Goal: Task Accomplishment & Management: Manage account settings

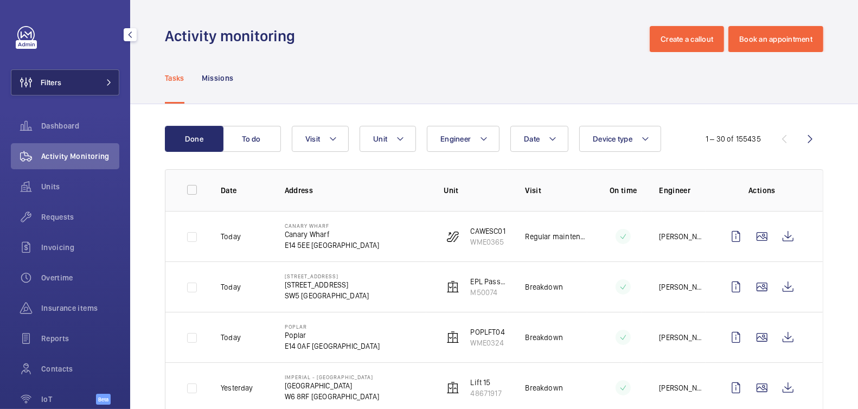
click at [83, 83] on button "Filters" at bounding box center [65, 82] width 108 height 26
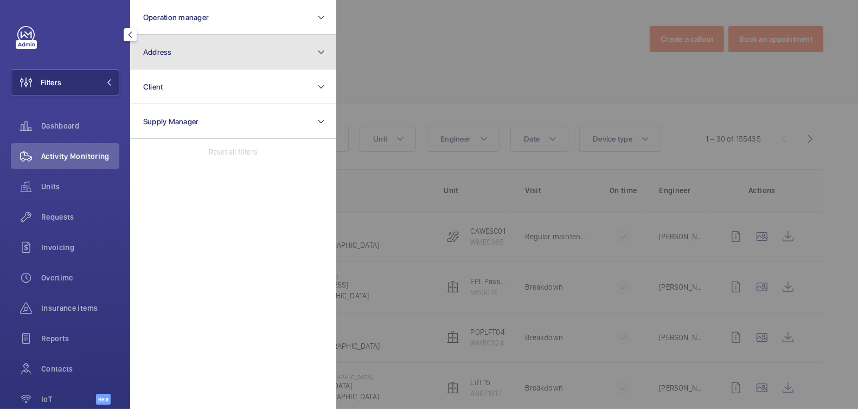
click at [181, 52] on button "Address" at bounding box center [233, 52] width 206 height 35
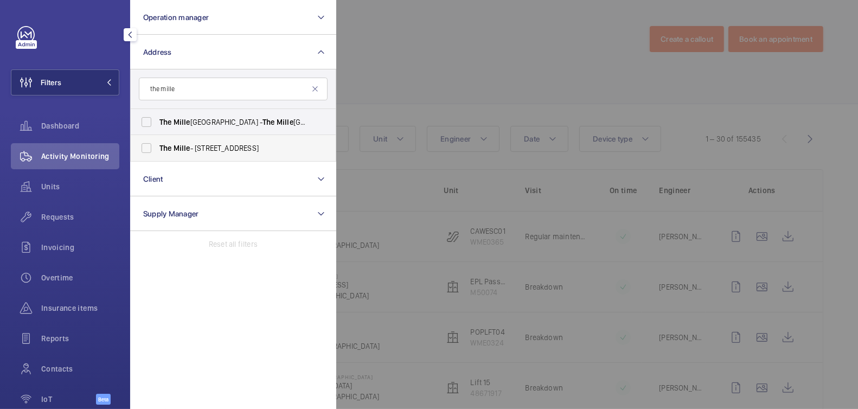
type input "the mille"
click at [193, 140] on label "The Mille - 1000 Great West Rd, BRENTFORD TW8 9DW" at bounding box center [225, 148] width 189 height 26
click at [157, 140] on input "The Mille - 1000 Great West Rd, BRENTFORD TW8 9DW" at bounding box center [147, 148] width 22 height 22
checkbox input "true"
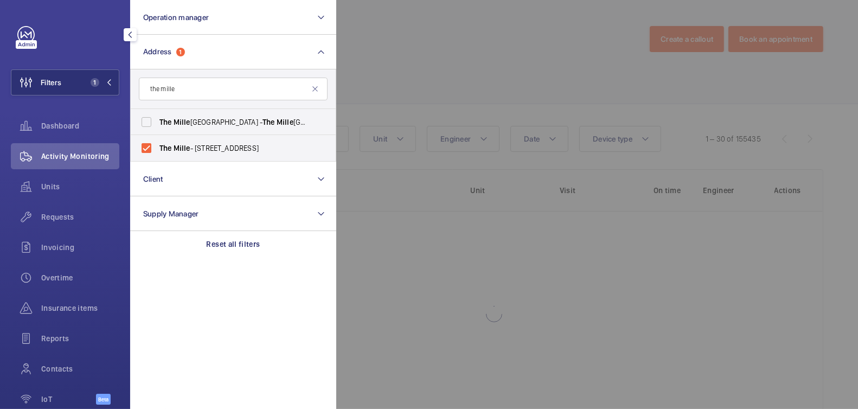
click at [406, 70] on div at bounding box center [765, 204] width 858 height 409
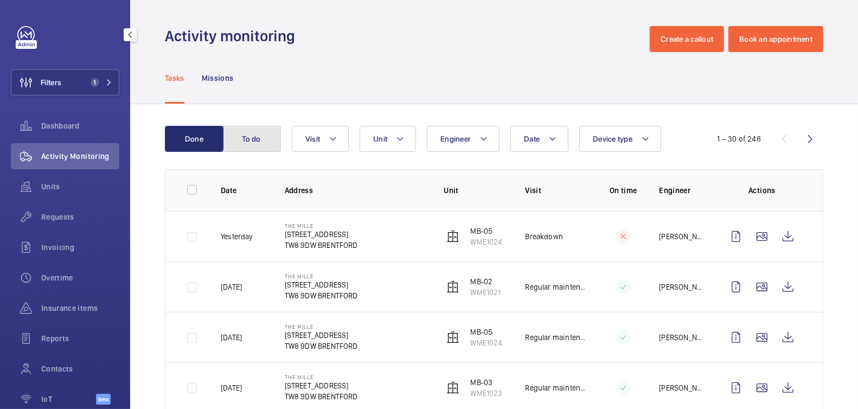
click at [258, 138] on button "To do" at bounding box center [251, 139] width 59 height 26
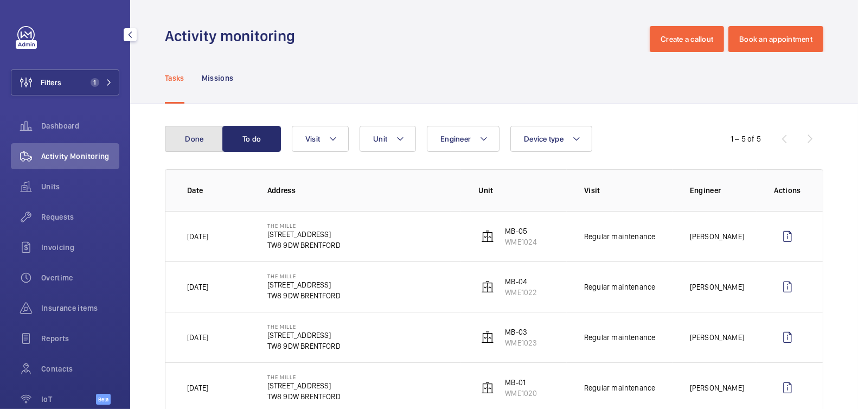
click at [192, 144] on button "Done" at bounding box center [194, 139] width 59 height 26
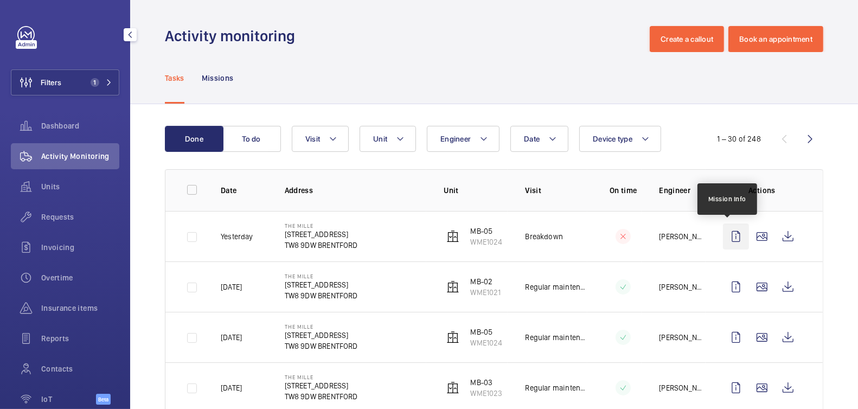
click at [728, 234] on wm-front-icon-button at bounding box center [736, 236] width 26 height 26
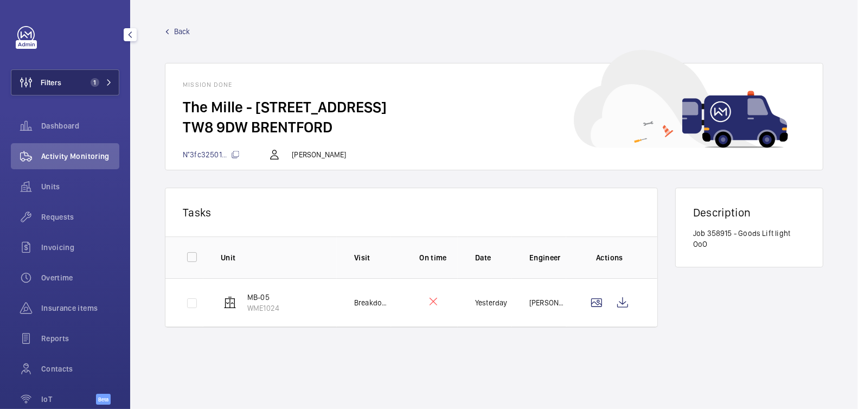
click at [87, 87] on button "Filters 1" at bounding box center [65, 82] width 108 height 26
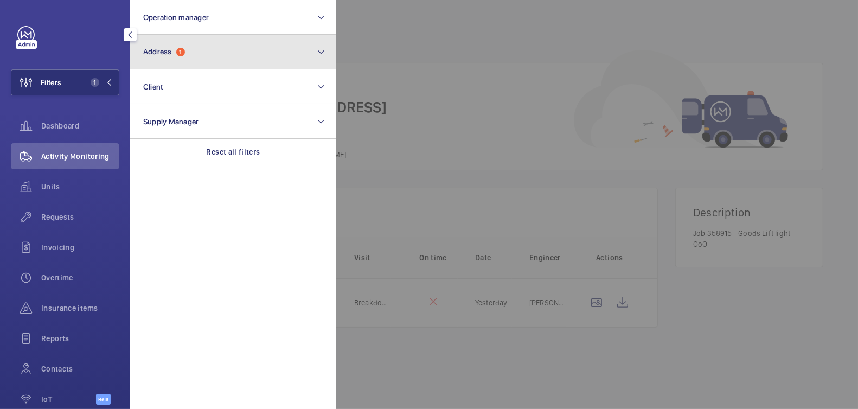
click at [186, 54] on button "Address 1" at bounding box center [233, 52] width 206 height 35
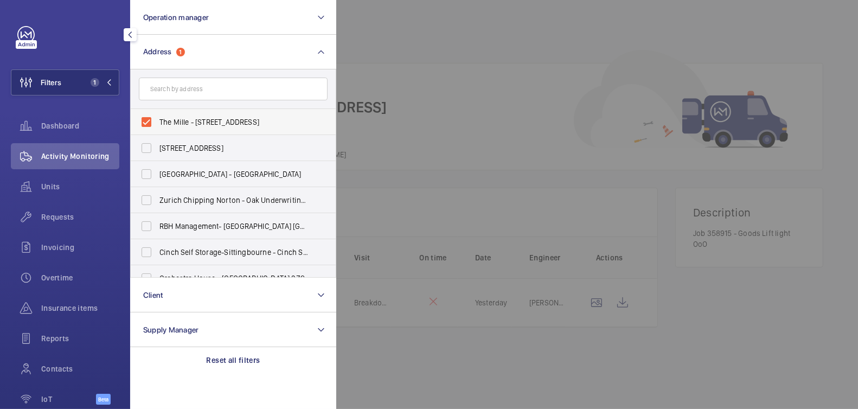
click at [199, 125] on span "The Mille - 1000 Great West Rd, BRENTFORD TW8 9DW" at bounding box center [233, 122] width 149 height 11
click at [157, 125] on input "The Mille - 1000 Great West Rd, BRENTFORD TW8 9DW" at bounding box center [147, 122] width 22 height 22
checkbox input "false"
click at [457, 72] on div at bounding box center [765, 204] width 858 height 409
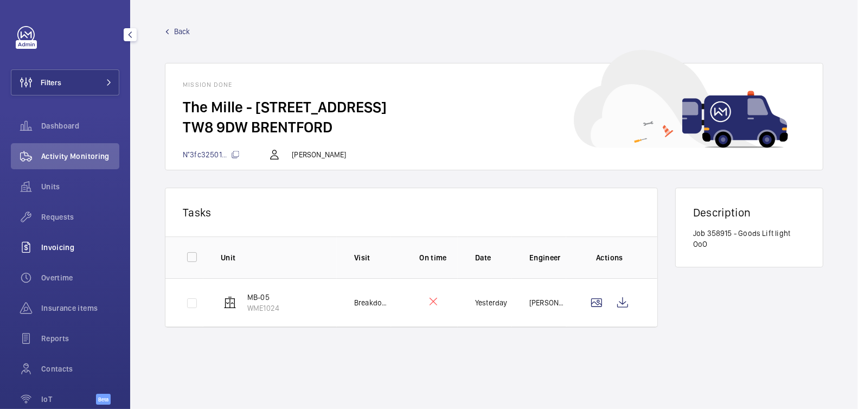
click at [69, 242] on span "Invoicing" at bounding box center [80, 247] width 78 height 11
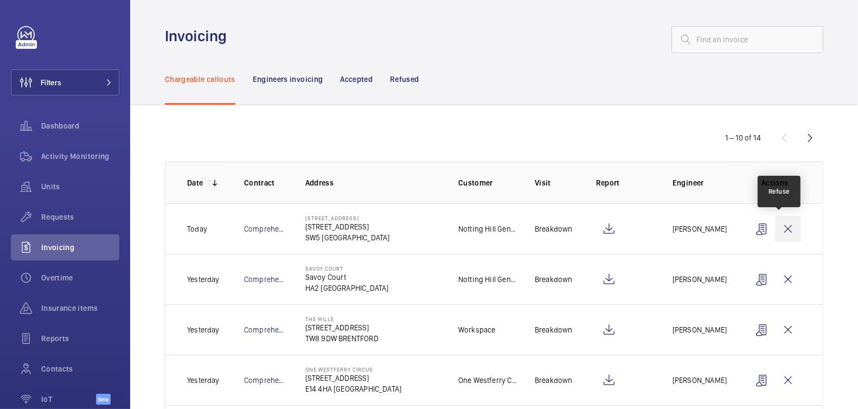
click at [782, 224] on wm-front-icon-button at bounding box center [788, 229] width 26 height 26
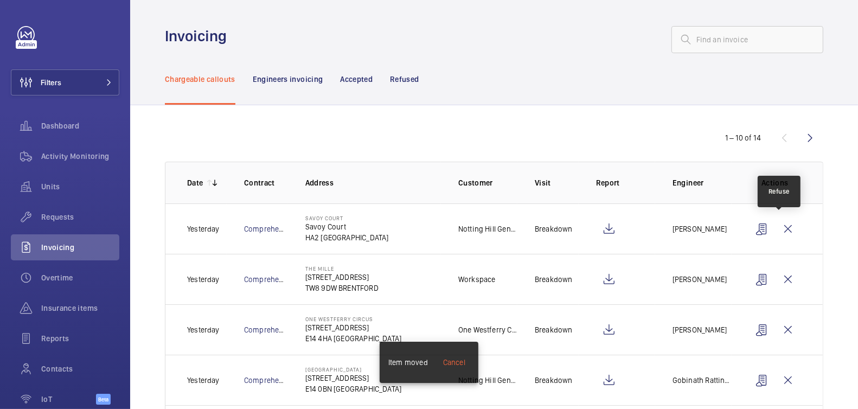
click at [782, 224] on wm-front-icon-button at bounding box center [788, 229] width 26 height 26
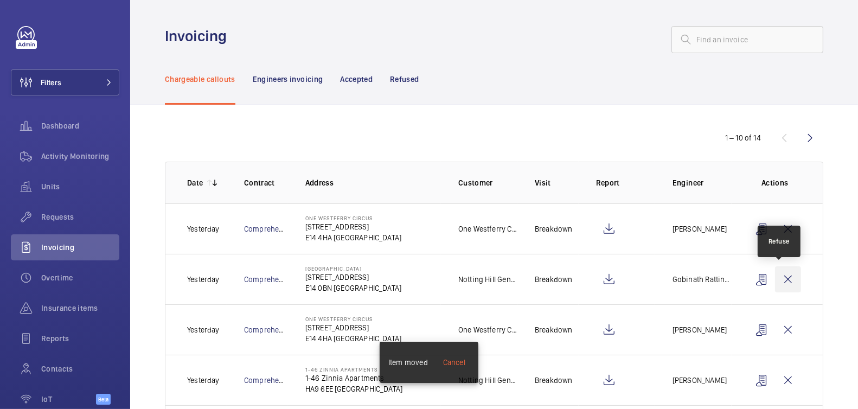
click at [779, 278] on wm-front-icon-button at bounding box center [788, 279] width 26 height 26
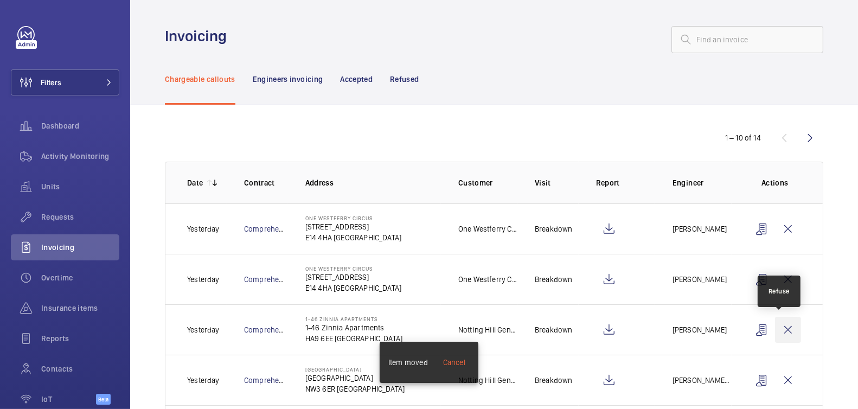
click at [783, 331] on wm-front-icon-button at bounding box center [788, 330] width 26 height 26
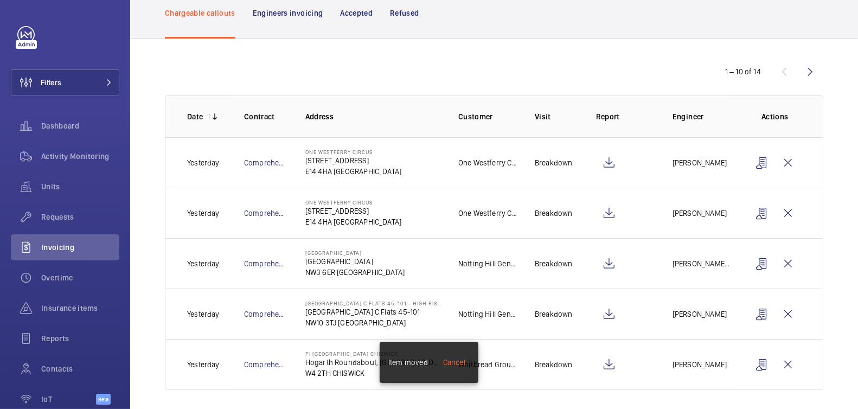
scroll to position [70, 0]
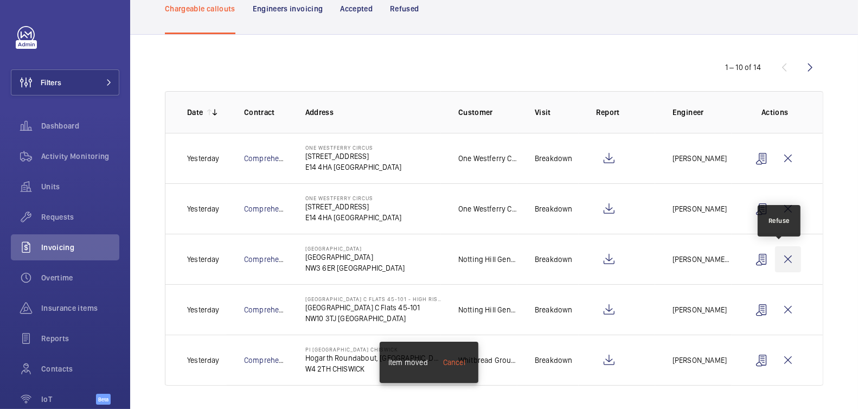
click at [782, 258] on wm-front-icon-button at bounding box center [788, 259] width 26 height 26
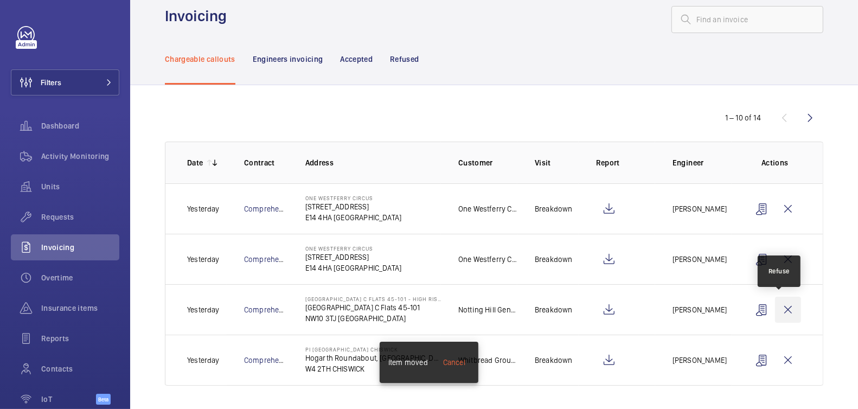
click at [775, 306] on wm-front-icon-button at bounding box center [788, 310] width 26 height 26
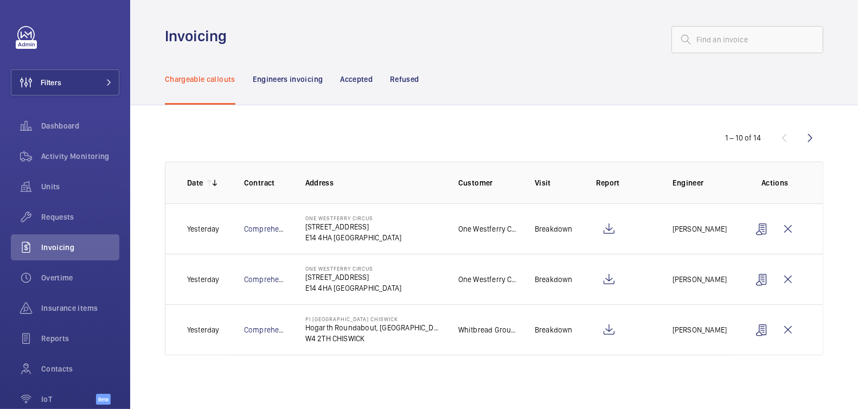
scroll to position [0, 0]
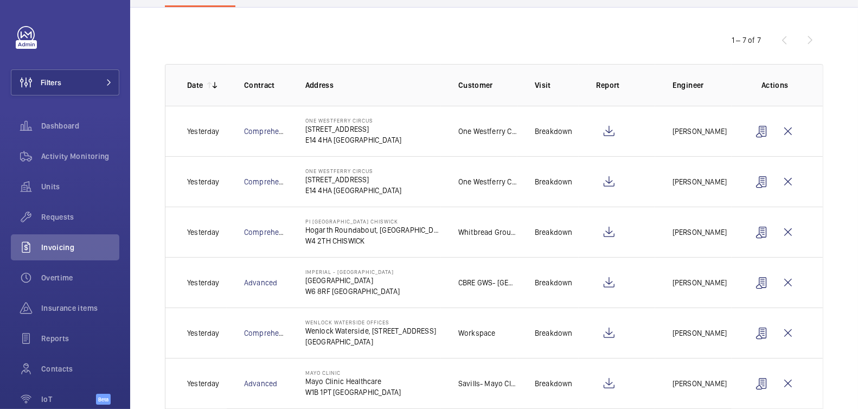
scroll to position [170, 0]
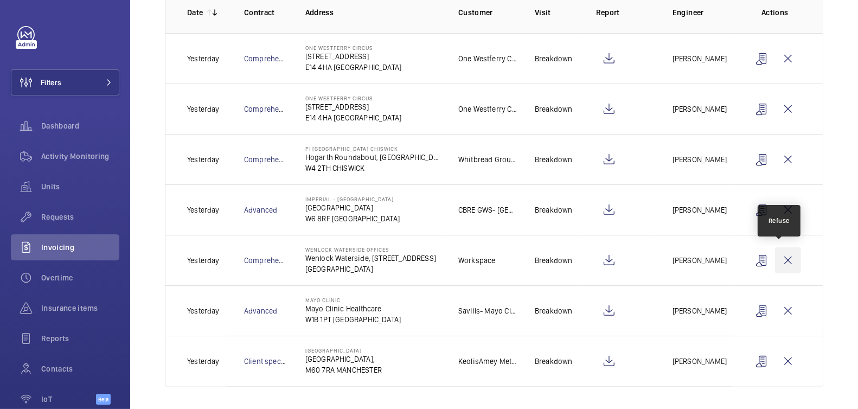
click at [780, 257] on wm-front-icon-button at bounding box center [788, 260] width 26 height 26
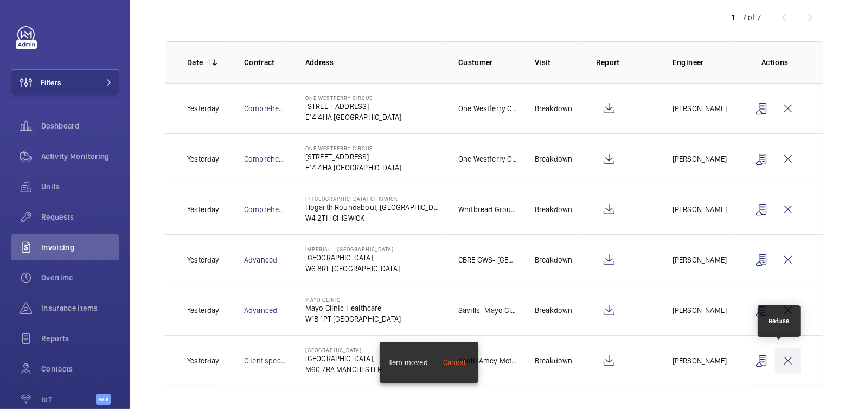
click at [779, 358] on wm-front-icon-button at bounding box center [788, 360] width 26 height 26
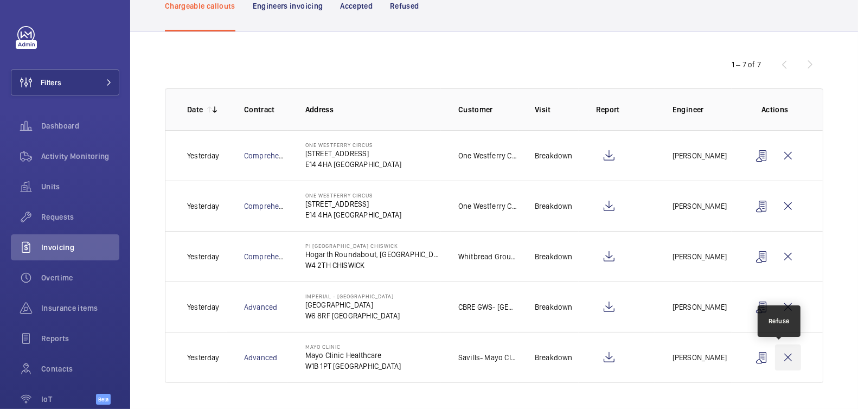
scroll to position [70, 0]
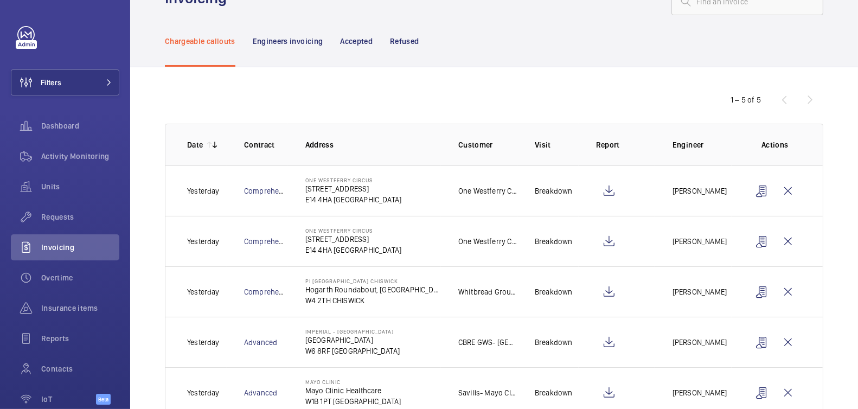
scroll to position [70, 0]
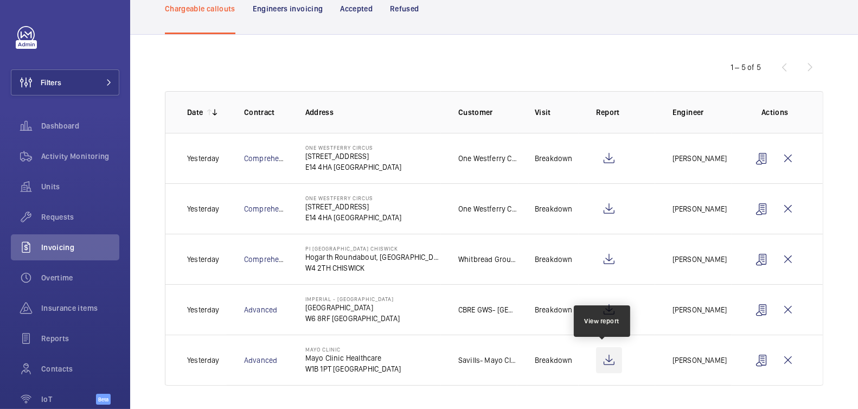
click at [608, 360] on wm-front-icon-button at bounding box center [609, 360] width 26 height 26
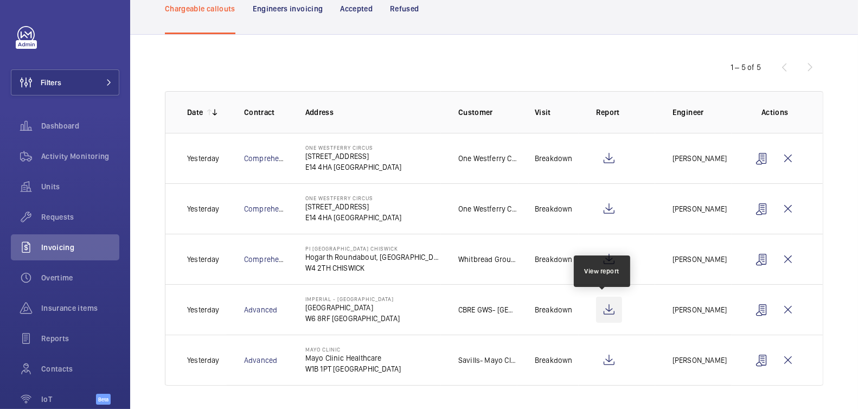
click at [606, 306] on wm-front-icon-button at bounding box center [609, 310] width 26 height 26
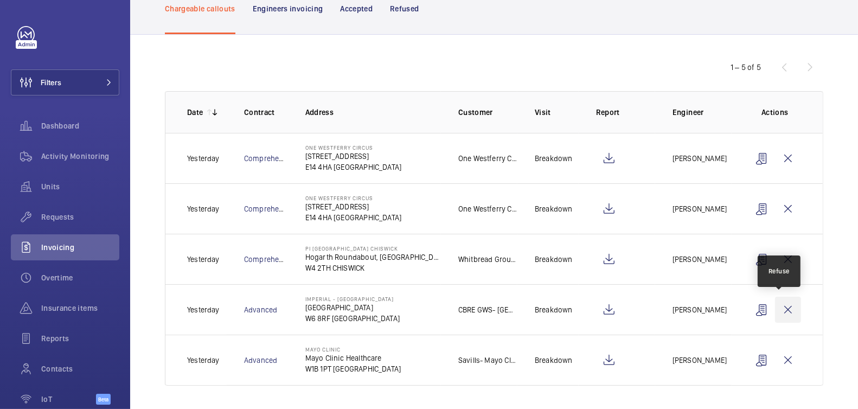
click at [779, 309] on wm-front-icon-button at bounding box center [788, 310] width 26 height 26
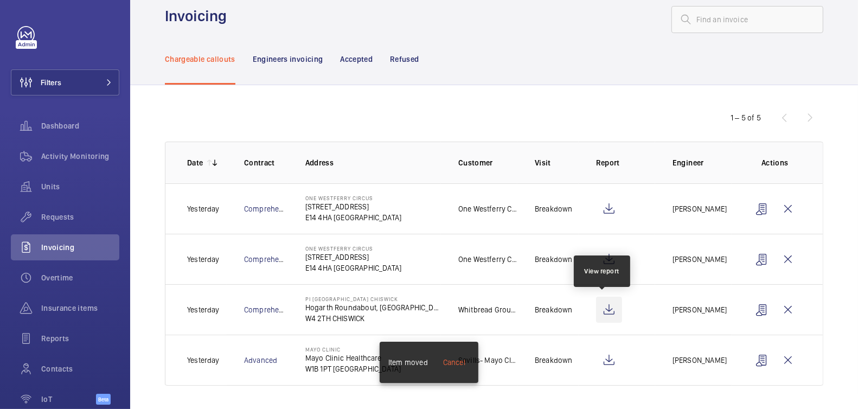
click at [606, 309] on wm-front-icon-button at bounding box center [609, 310] width 26 height 26
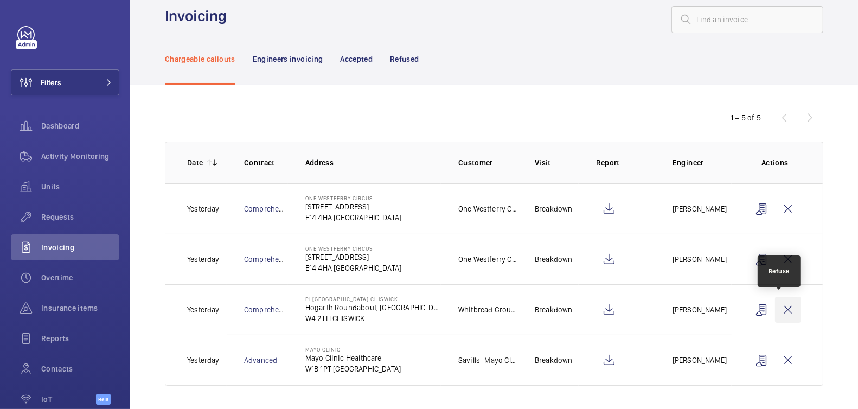
click at [779, 310] on wm-front-icon-button at bounding box center [788, 310] width 26 height 26
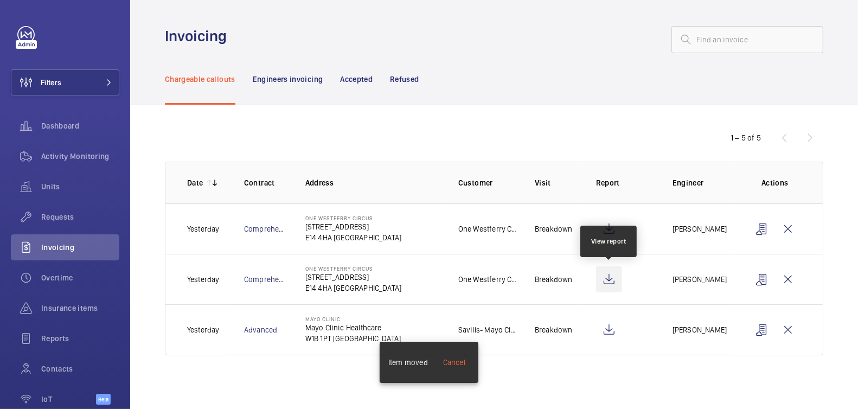
click at [613, 277] on wm-front-icon-button at bounding box center [609, 279] width 26 height 26
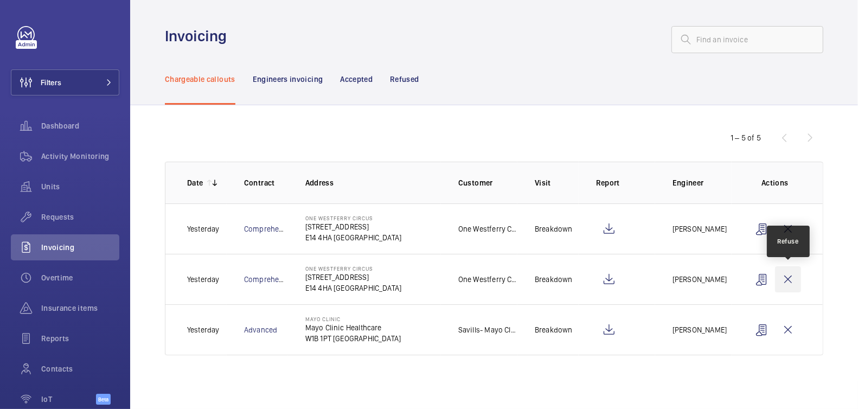
click at [788, 282] on wm-front-icon-button at bounding box center [788, 279] width 26 height 26
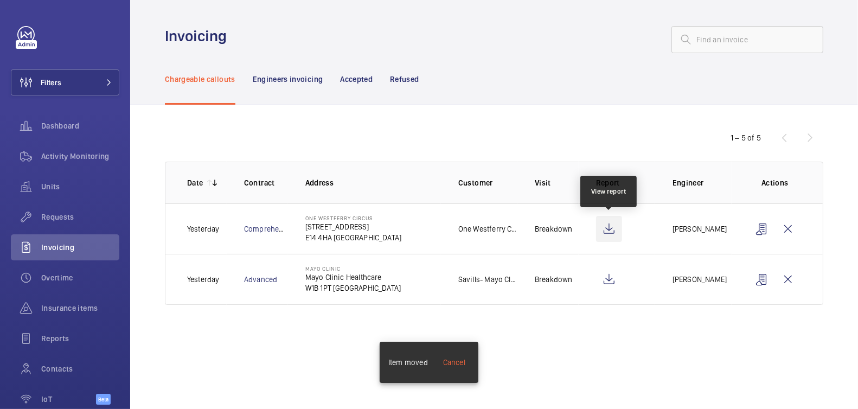
click at [614, 230] on wm-front-icon-button at bounding box center [609, 229] width 26 height 26
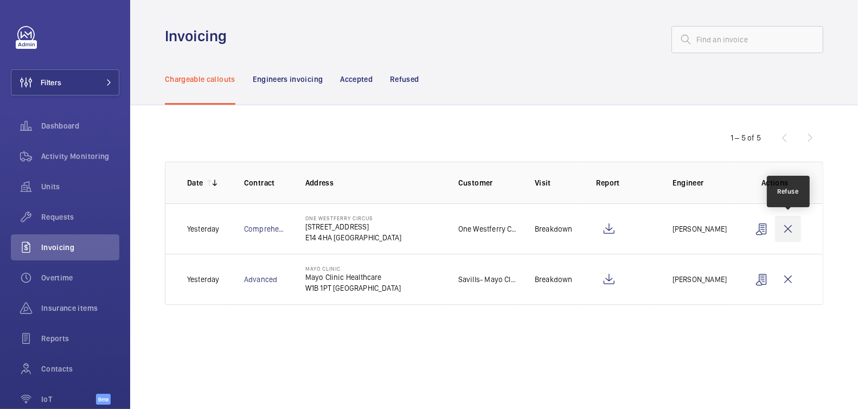
click at [783, 227] on wm-front-icon-button at bounding box center [788, 229] width 26 height 26
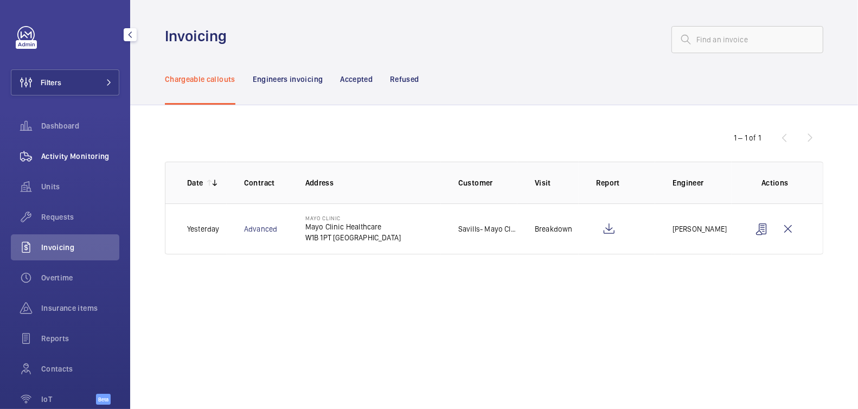
click at [67, 154] on span "Activity Monitoring" at bounding box center [80, 156] width 78 height 11
